Goal: Transaction & Acquisition: Subscribe to service/newsletter

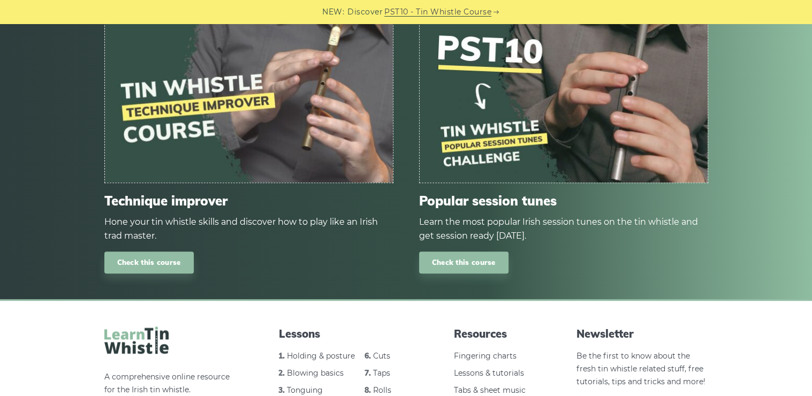
scroll to position [749, 0]
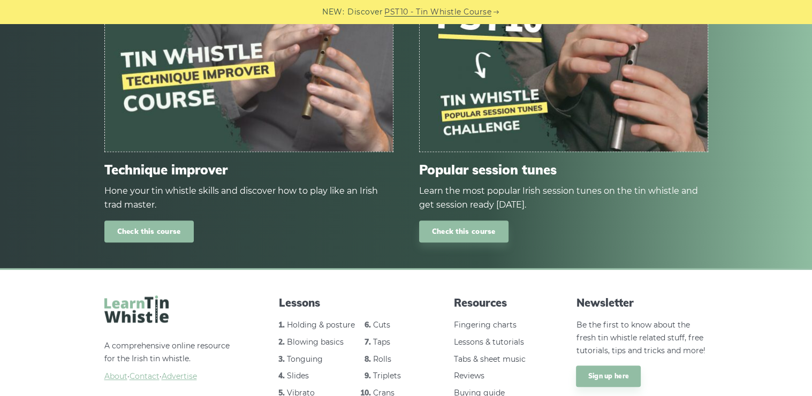
click at [155, 241] on link "Check this course" at bounding box center [148, 231] width 89 height 22
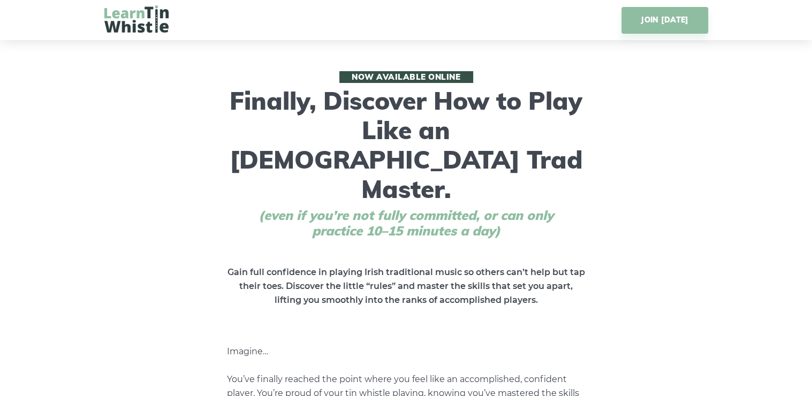
click at [423, 78] on span "Now available online" at bounding box center [406, 77] width 134 height 12
click at [669, 21] on link "JOIN [DATE]" at bounding box center [664, 20] width 86 height 27
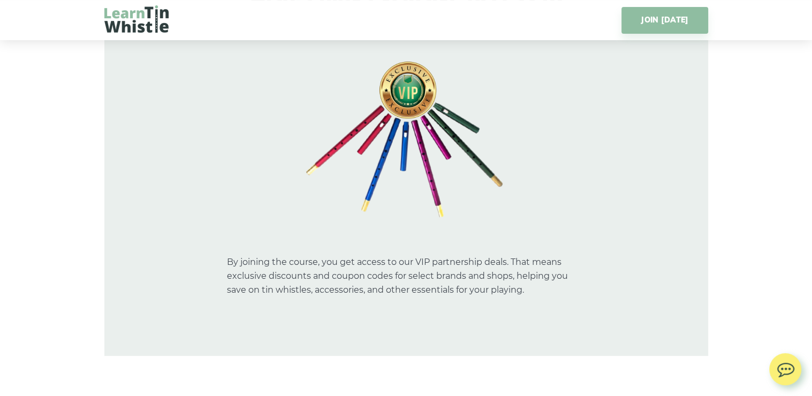
scroll to position [8688, 0]
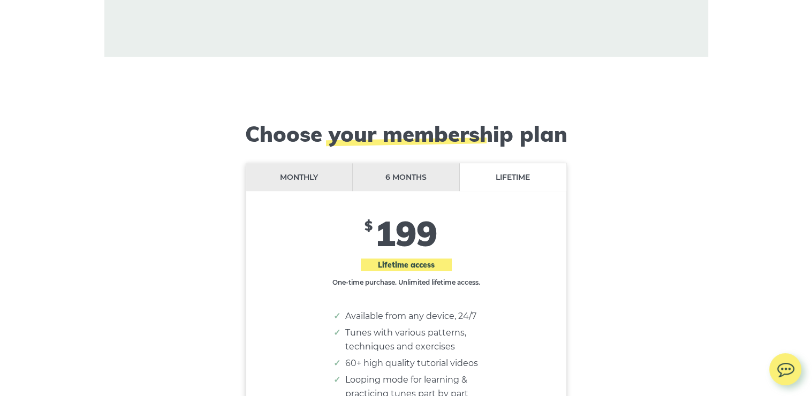
click at [304, 163] on li "Monthly" at bounding box center [299, 177] width 107 height 28
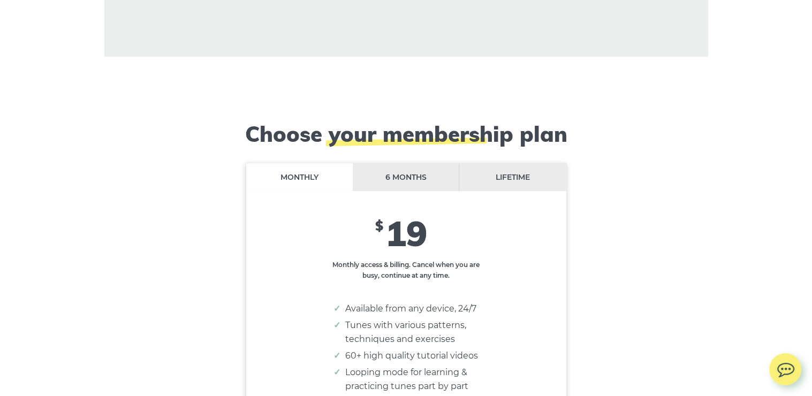
click at [394, 163] on li "6 months" at bounding box center [406, 177] width 107 height 28
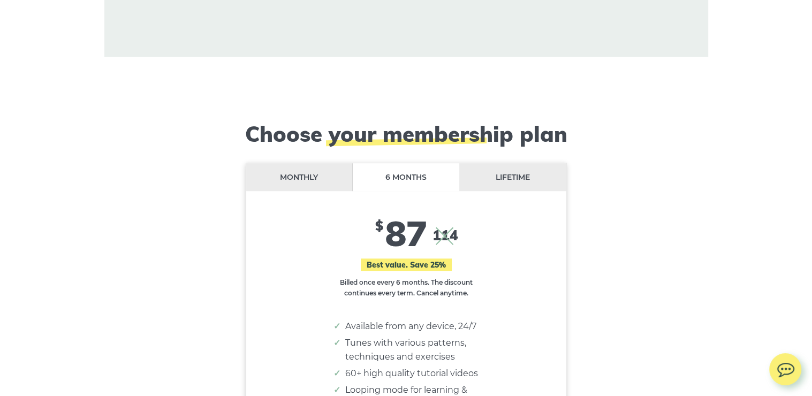
click at [515, 163] on li "Lifetime" at bounding box center [512, 177] width 106 height 28
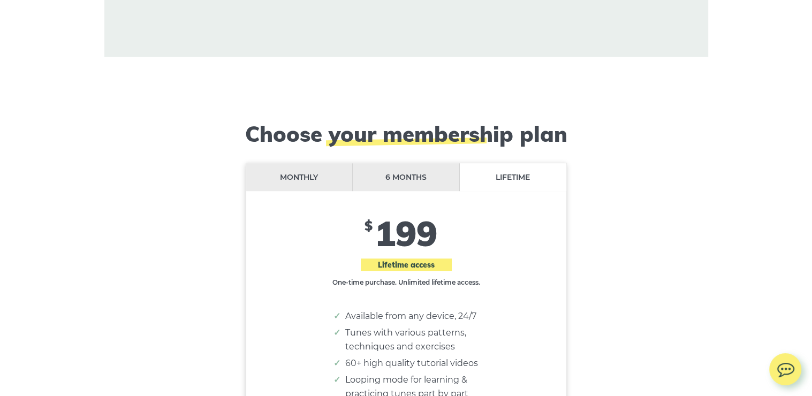
click at [300, 163] on li "Monthly" at bounding box center [299, 177] width 107 height 28
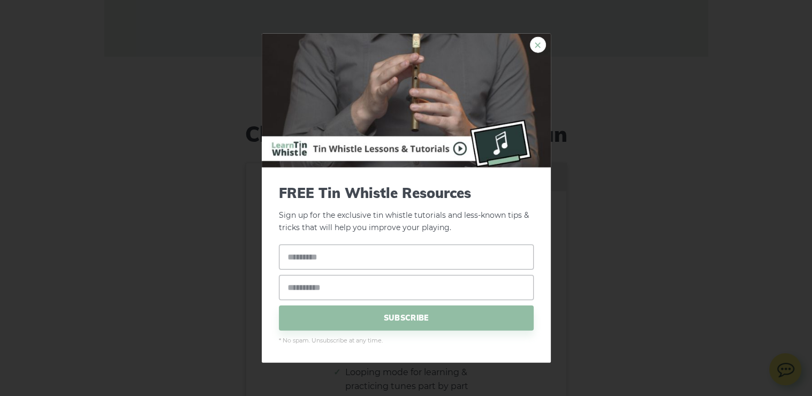
drag, startPoint x: 537, startPoint y: 47, endPoint x: 344, endPoint y: 27, distance: 194.8
click at [537, 47] on link "×" at bounding box center [538, 45] width 16 height 16
